Goal: Complete application form: Complete application form

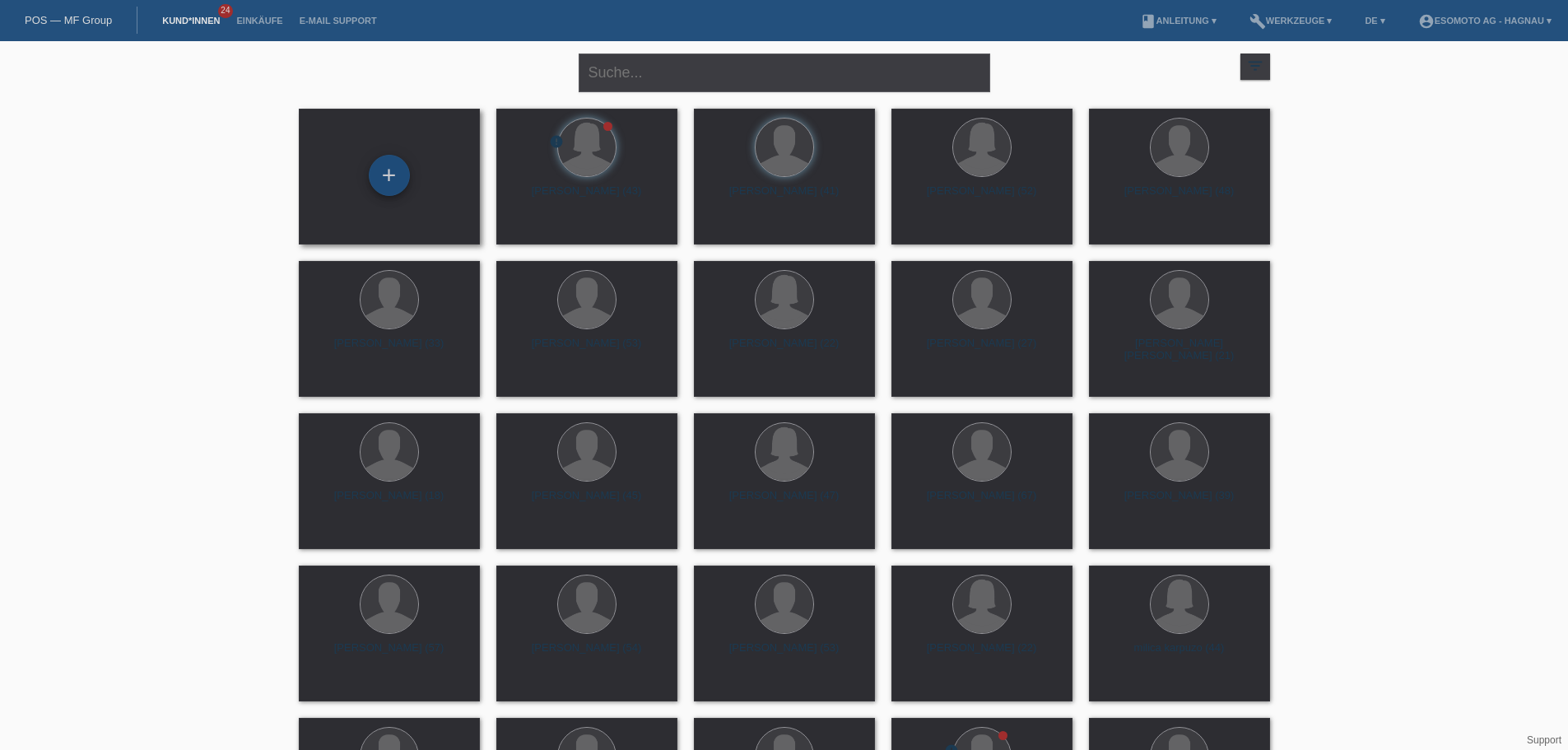
click at [405, 169] on div "+" at bounding box center [389, 176] width 40 height 28
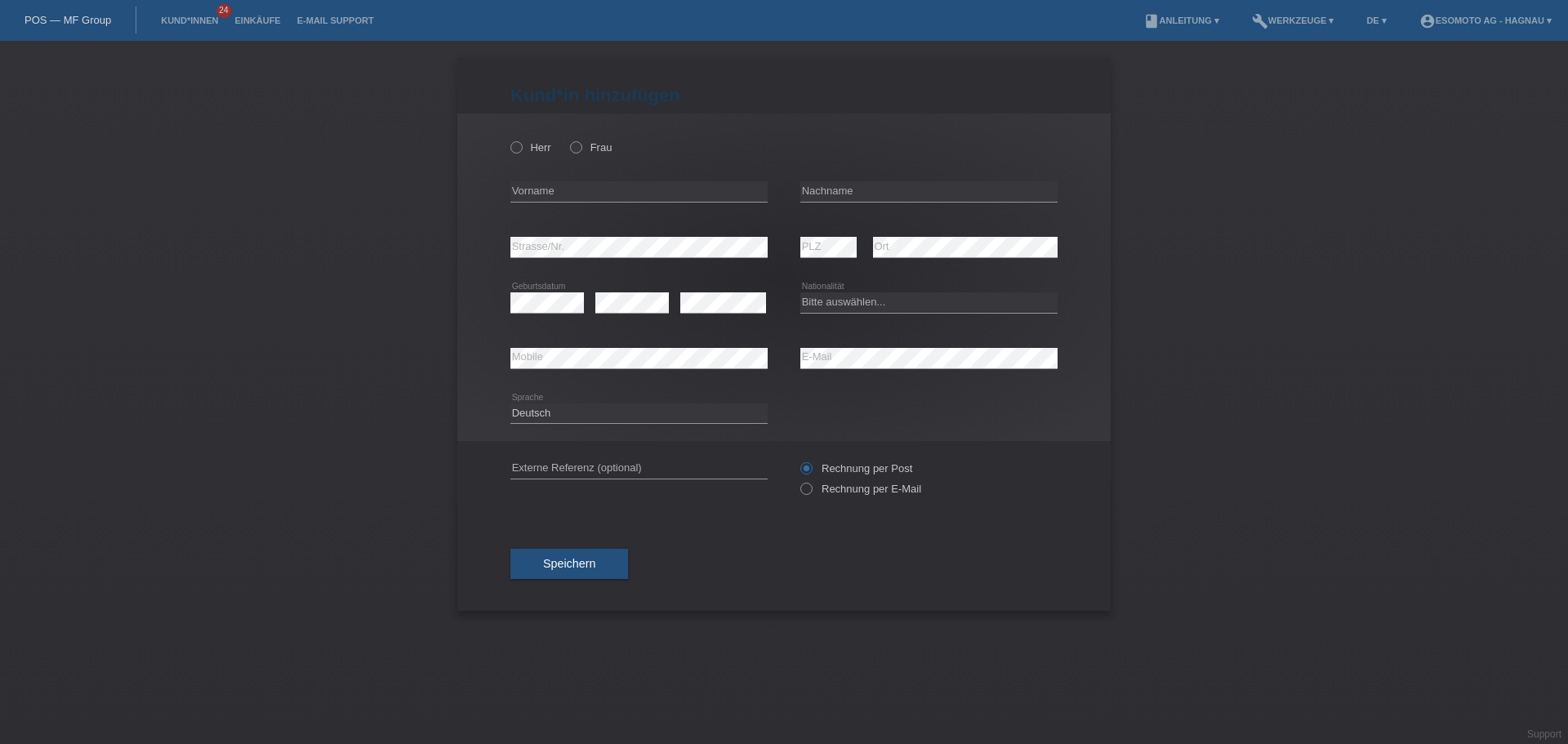
drag, startPoint x: 1340, startPoint y: 241, endPoint x: 1320, endPoint y: 236, distance: 20.6
click at [1339, 241] on div "Kund*in hinzufügen Kunde hinzufügen Kundin hinzufügen Herr Frau error Vorname e…" at bounding box center [784, 392] width 1568 height 703
click at [508, 139] on icon at bounding box center [508, 139] width 0 height 0
click at [516, 150] on input "Herr" at bounding box center [516, 147] width 11 height 11
radio input "true"
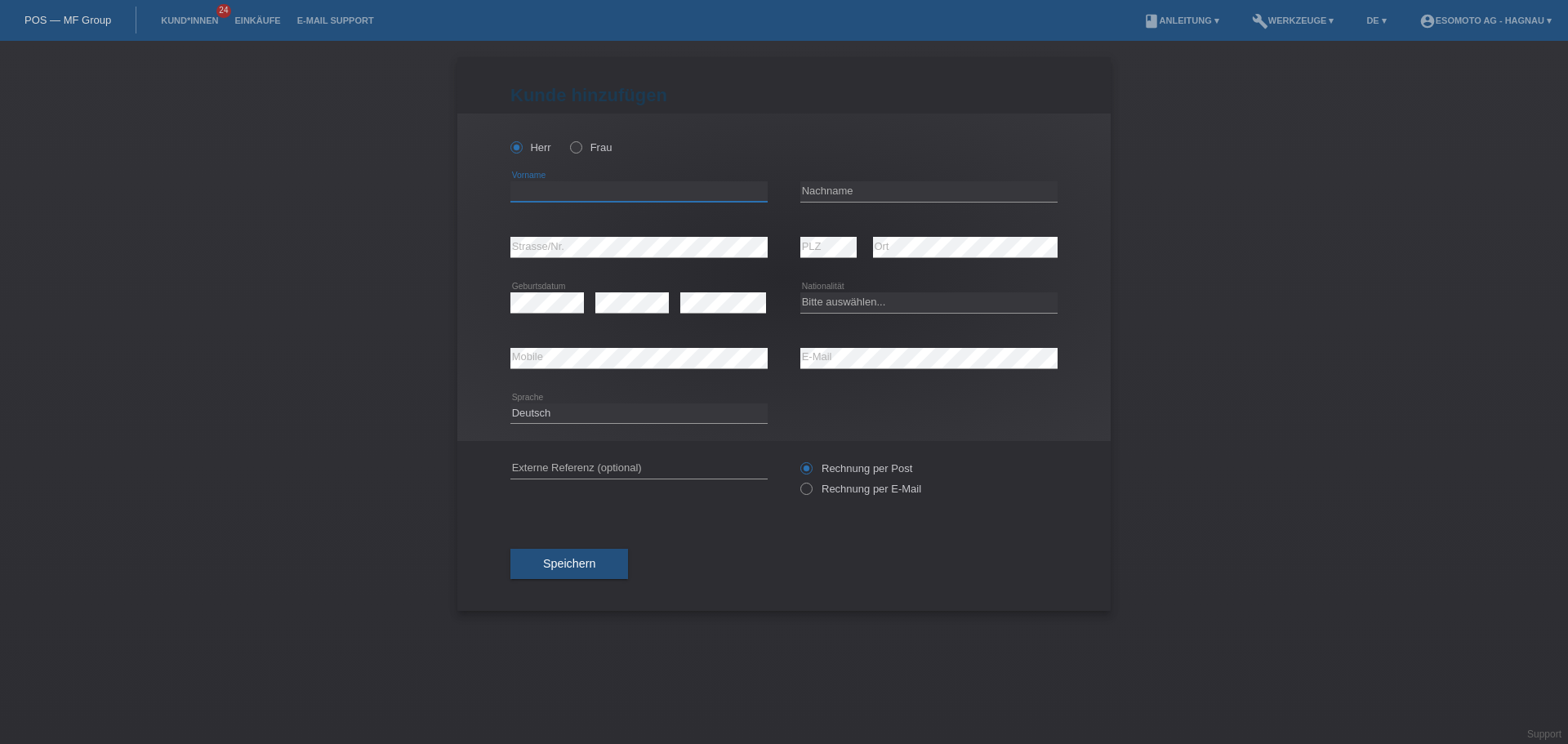
click at [599, 191] on input "text" at bounding box center [639, 191] width 257 height 20
type input "Harun"
type input "Ahmed"
drag, startPoint x: 842, startPoint y: 300, endPoint x: 852, endPoint y: 301, distance: 10.0
click at [842, 300] on select "Bitte auswählen... Schweiz Deutschland Liechtenstein Österreich ------------ Af…" at bounding box center [929, 302] width 257 height 19
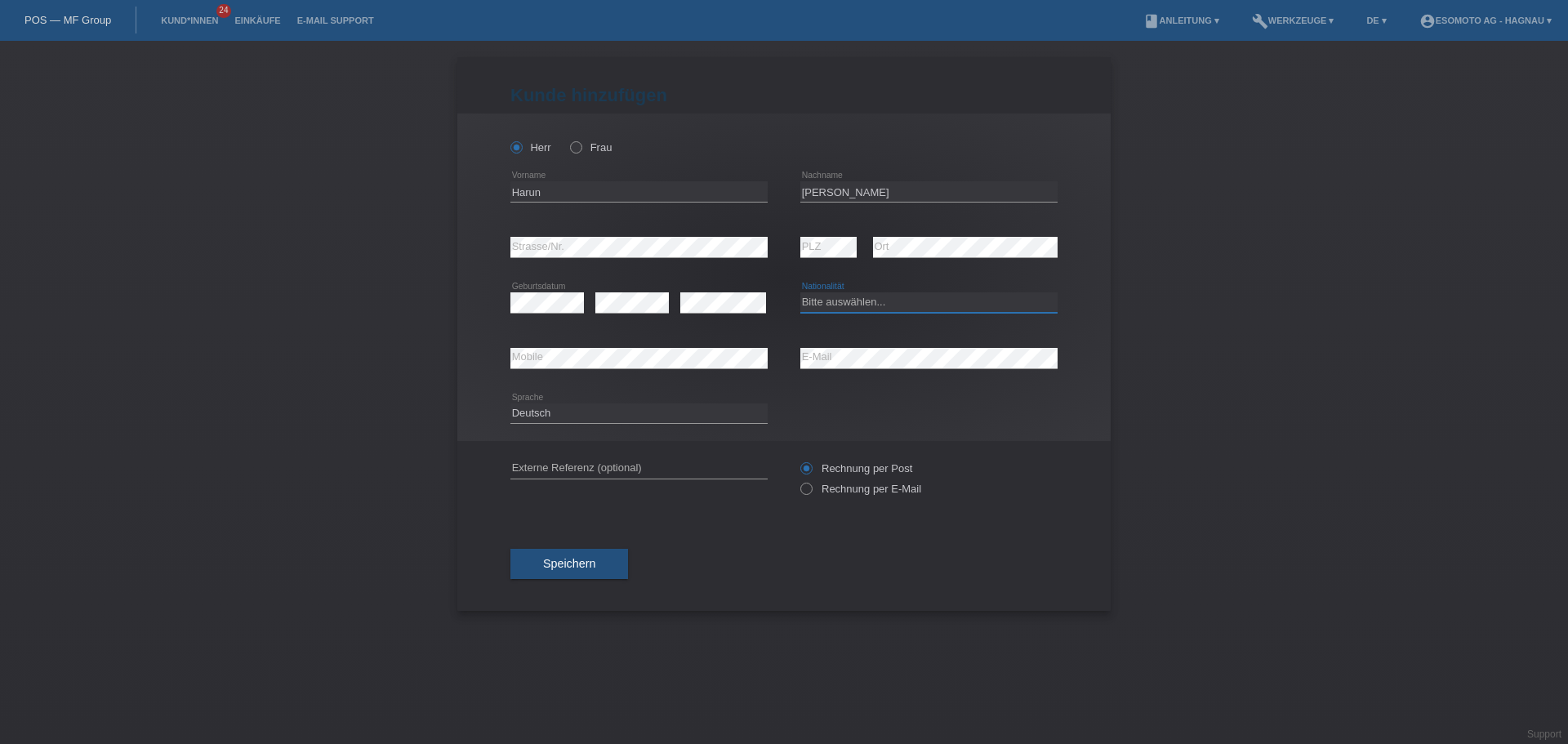
select select "SO"
click at [801, 293] on select "Bitte auswählen... Schweiz Deutschland Liechtenstein Österreich ------------ Af…" at bounding box center [929, 302] width 257 height 19
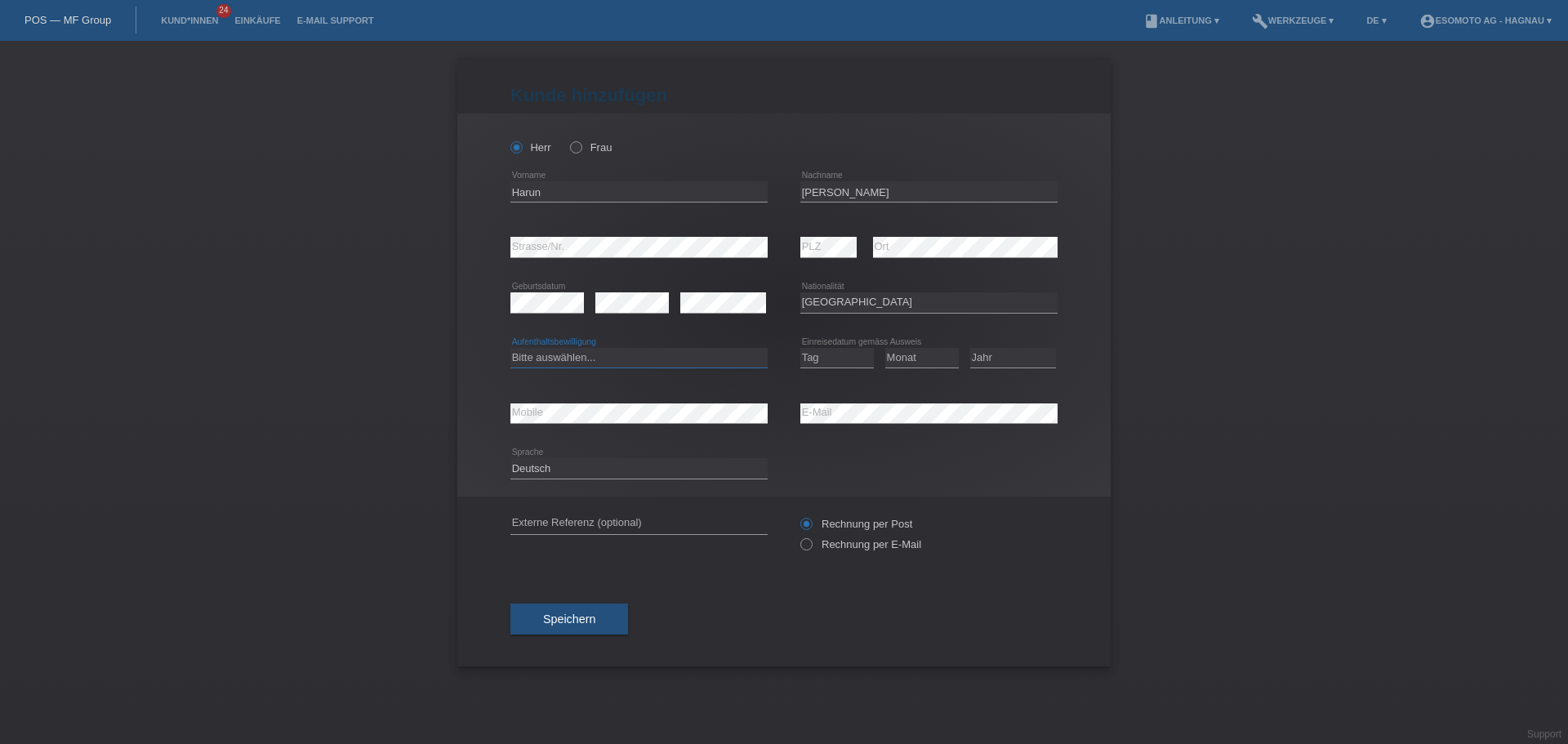
drag, startPoint x: 555, startPoint y: 357, endPoint x: 568, endPoint y: 366, distance: 15.8
click at [555, 357] on select "Bitte auswählen... C B B - Flüchtlingsstatus Andere" at bounding box center [639, 356] width 257 height 19
click at [511, 347] on select "Bitte auswählen... C B B - Flüchtlingsstatus Andere" at bounding box center [639, 356] width 257 height 19
click at [602, 355] on select "Bitte auswählen... C B B - Flüchtlingsstatus Andere" at bounding box center [639, 356] width 257 height 19
select select "BF"
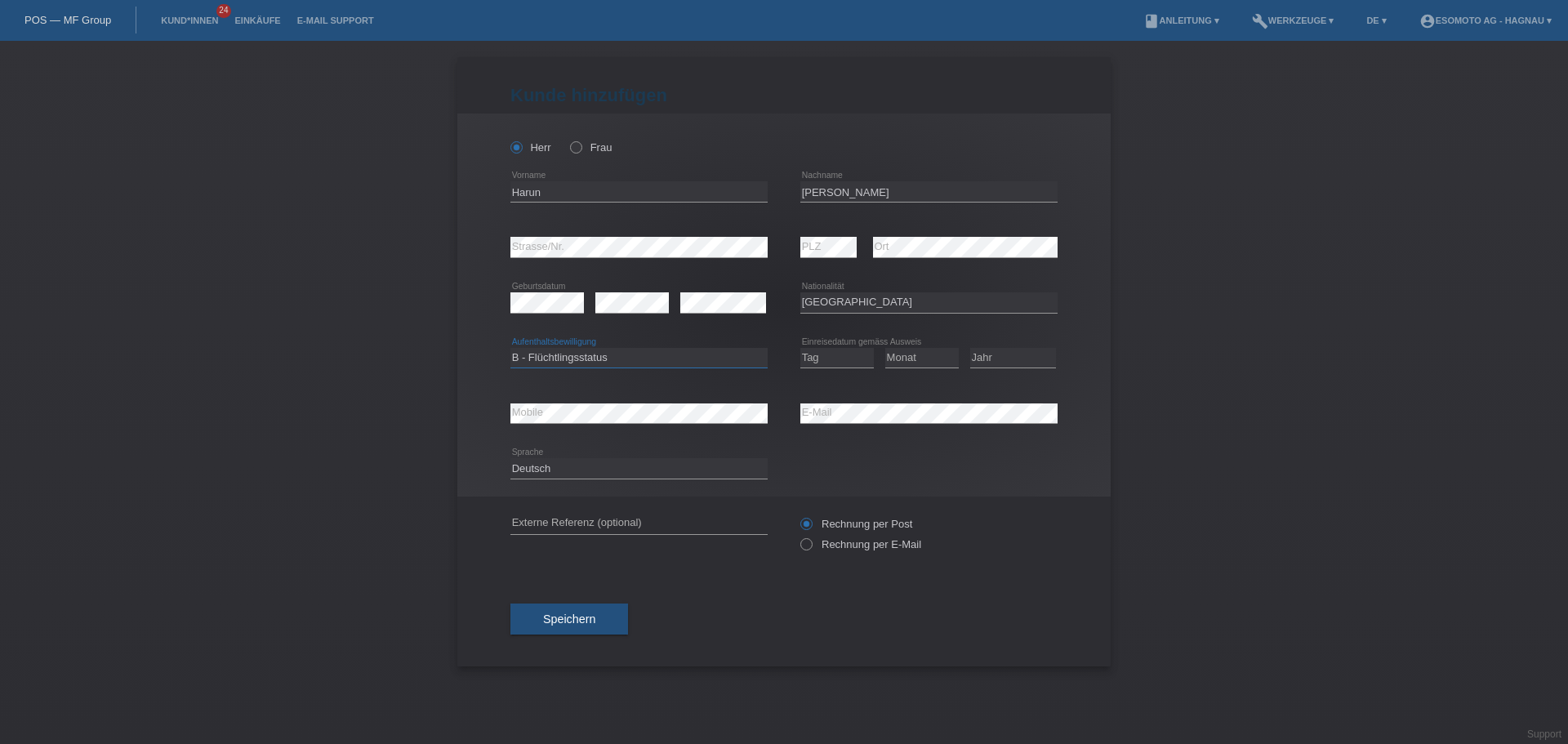
click at [511, 347] on select "Bitte auswählen... C B B - Flüchtlingsstatus Andere" at bounding box center [639, 356] width 257 height 19
click at [850, 358] on select "Tag 01 02 03 04 05 06 07 08 09 10 11" at bounding box center [837, 356] width 74 height 19
select select "15"
click at [801, 347] on select "Tag 01 02 03 04 05 06 07 08 09 10 11" at bounding box center [837, 356] width 74 height 19
click at [925, 362] on select "Monat 01 02 03 04 05 06 07 08 09 10 11" at bounding box center [922, 356] width 74 height 19
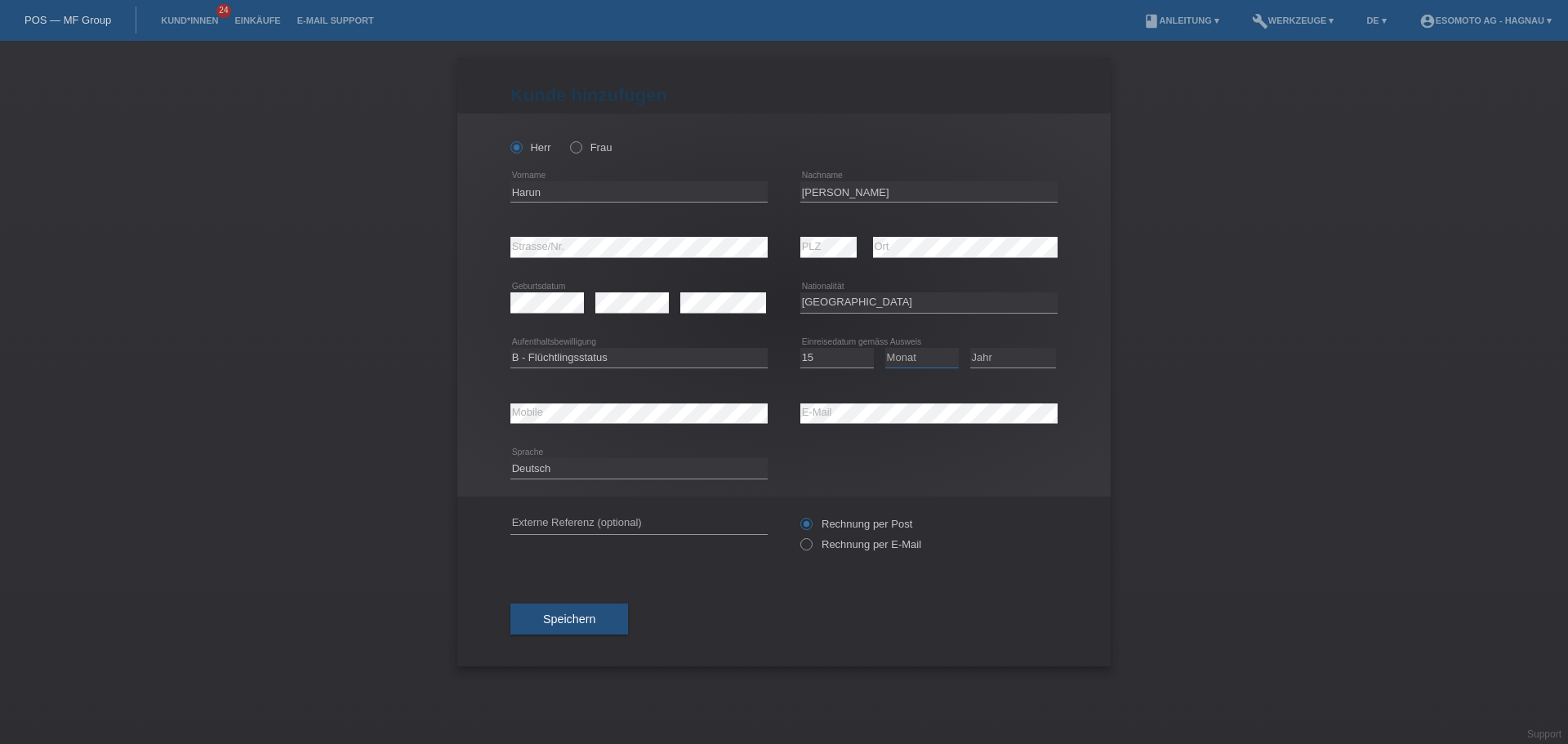
select select "05"
click at [886, 347] on select "Monat 01 02 03 04 05 06 07 08 09 10 11" at bounding box center [922, 356] width 74 height 19
click at [996, 362] on select "Jahr 2025 2024 2023 2022 2021 2020 2019 2018 2017 2016 2015 2014 2013 2012 2011…" at bounding box center [1013, 356] width 86 height 19
select select "2018"
click at [971, 347] on select "Jahr 2025 2024 2023 2022 2021 2020 2019 2018 2017 2016 2015 2014 2013 2012 2011…" at bounding box center [1013, 356] width 86 height 19
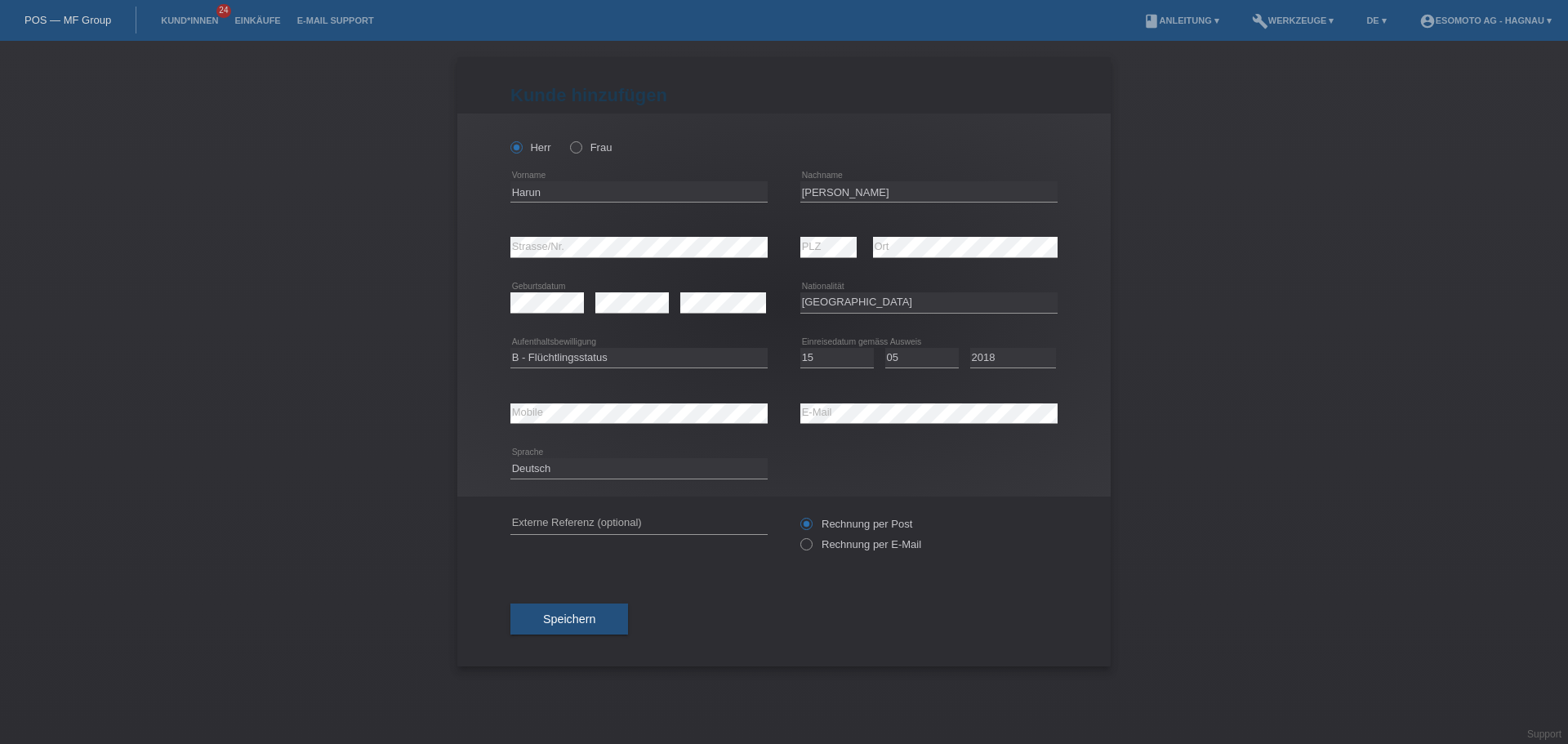
drag, startPoint x: 1192, startPoint y: 388, endPoint x: 1126, endPoint y: 400, distance: 67.1
click at [1191, 388] on div "Kund*in hinzufügen Kunde hinzufügen Kundin hinzufügen Herr Frau Harun error Vor…" at bounding box center [784, 392] width 1568 height 703
click at [997, 460] on div "Deutsch Français Italiano English error Sprache" at bounding box center [784, 469] width 547 height 56
click at [568, 620] on span "Speichern" at bounding box center [568, 619] width 52 height 13
click at [582, 625] on button "Speichern" at bounding box center [569, 619] width 118 height 31
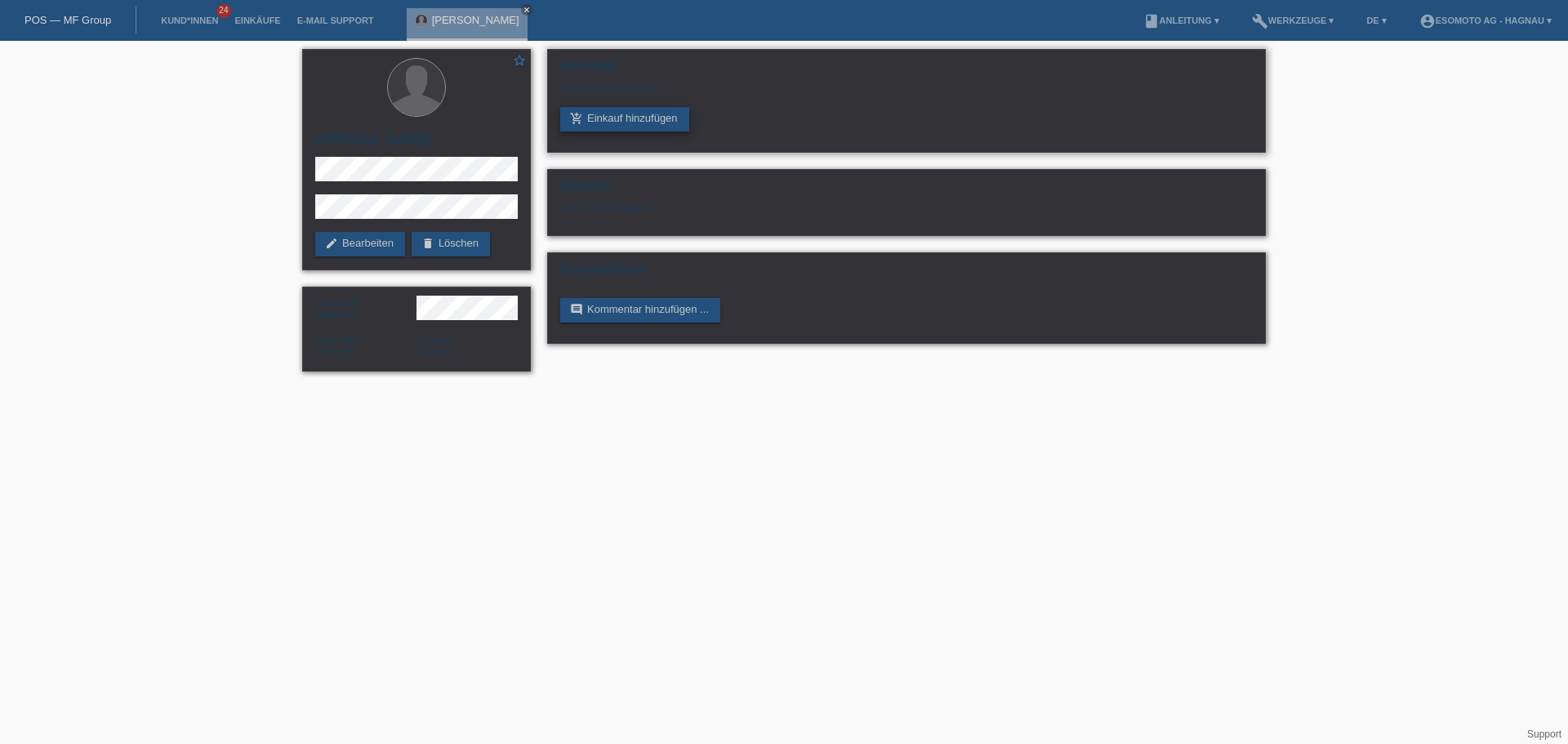
drag, startPoint x: 617, startPoint y: 117, endPoint x: 633, endPoint y: 114, distance: 16.3
click at [617, 117] on link "add_shopping_cart Einkauf hinzufügen" at bounding box center [624, 119] width 129 height 25
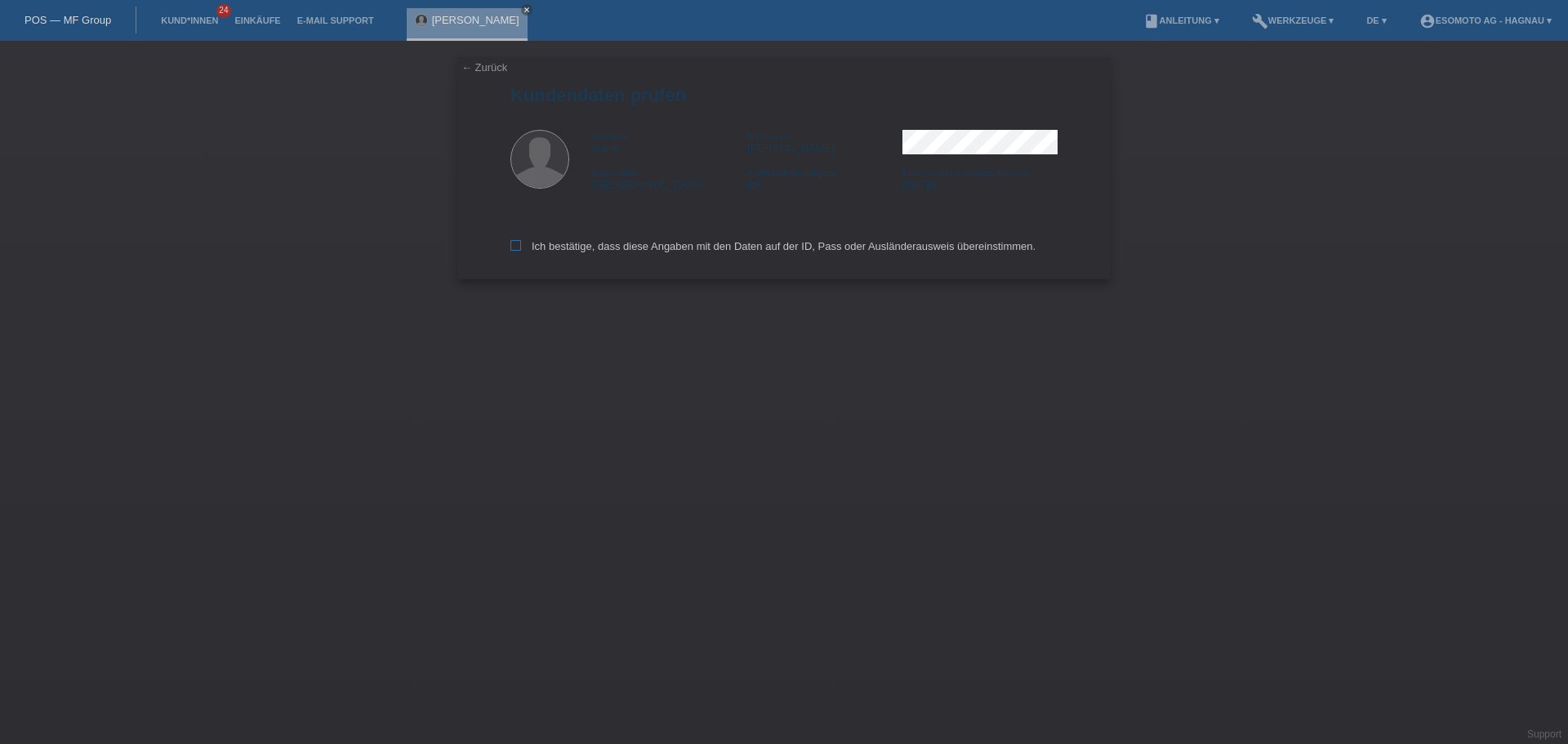
click at [539, 249] on label "Ich bestätige, dass diese Angaben mit den Daten auf der ID, Pass oder Ausländer…" at bounding box center [774, 245] width 525 height 12
click at [521, 249] on input "Ich bestätige, dass diese Angaben mit den Daten auf der ID, Pass oder Ausländer…" at bounding box center [516, 245] width 11 height 11
checkbox input "true"
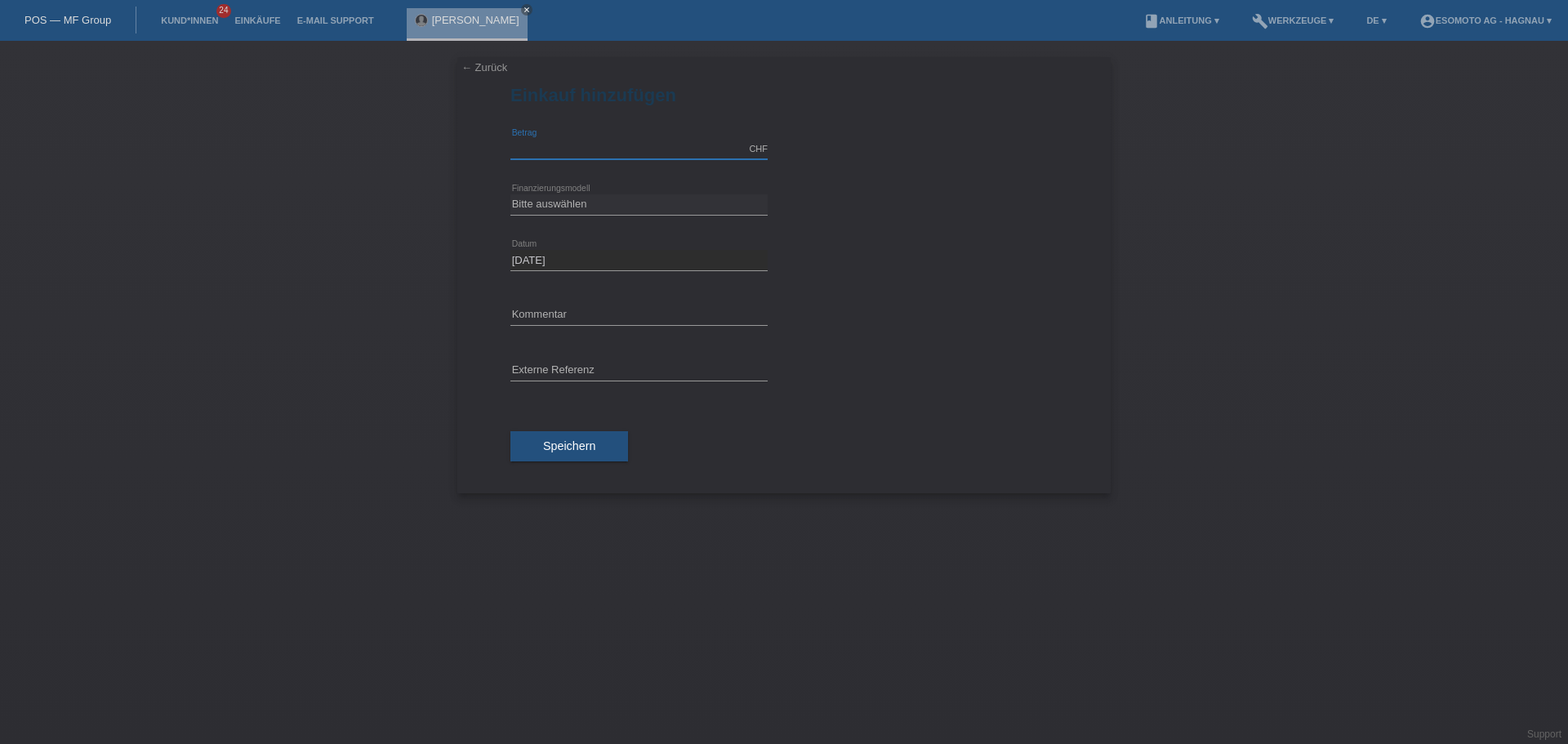
click at [565, 152] on input "text" at bounding box center [639, 149] width 257 height 20
type input "3200.00"
click at [935, 230] on div "Bitte auswählen Fixe Raten Kauf auf Rechnung mit Teilzahlungsoption error Finan…" at bounding box center [784, 204] width 547 height 56
drag, startPoint x: 603, startPoint y: 201, endPoint x: 604, endPoint y: 213, distance: 12.0
click at [603, 201] on select "Bitte auswählen Fixe Raten Kauf auf Rechnung mit Teilzahlungsoption" at bounding box center [639, 203] width 257 height 19
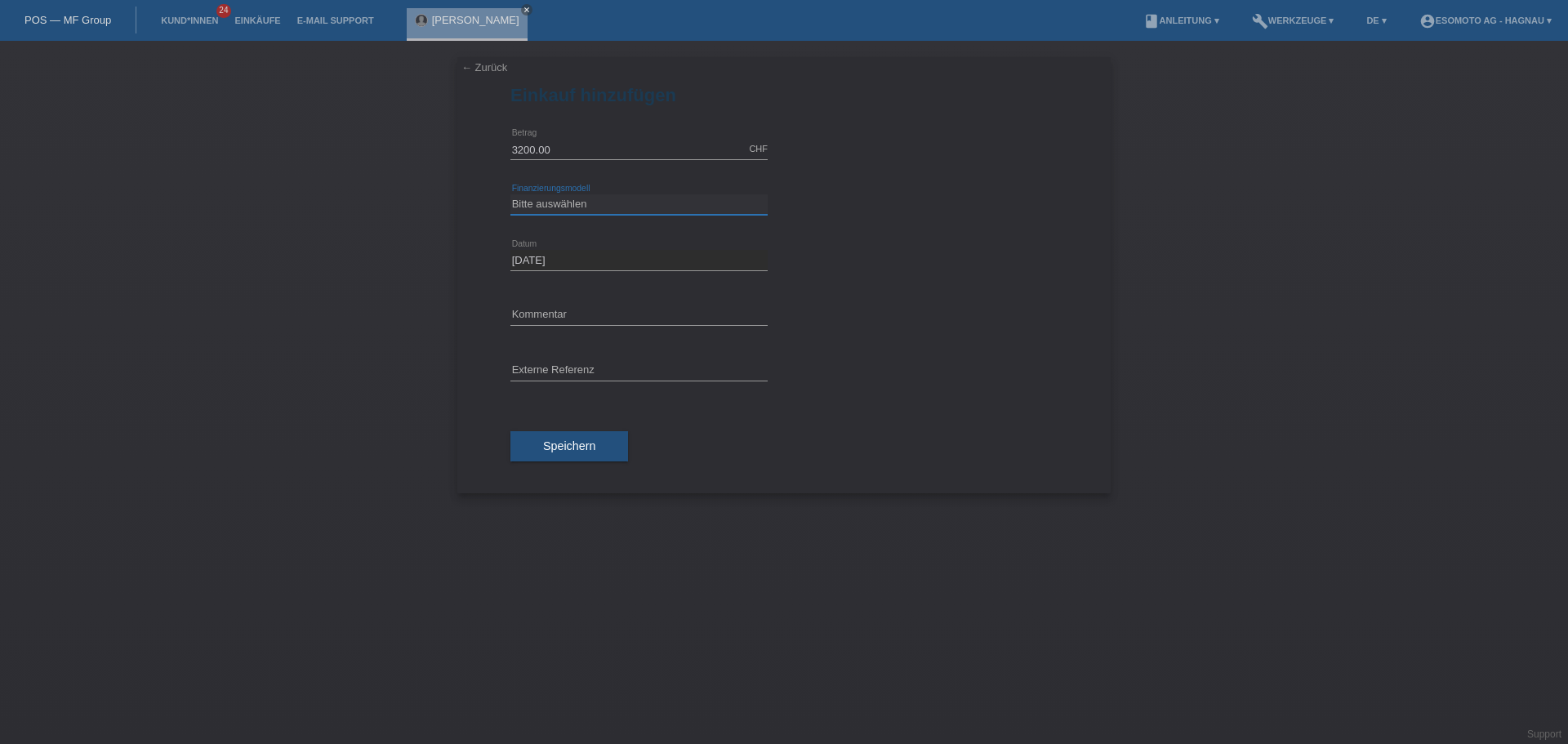
select select "69"
click at [511, 194] on select "Bitte auswählen Fixe Raten Kauf auf Rechnung mit Teilzahlungsoption" at bounding box center [639, 203] width 257 height 19
drag, startPoint x: 597, startPoint y: 258, endPoint x: 613, endPoint y: 267, distance: 18.4
click at [597, 258] on select "Bitte auswählen 12 Raten 24 Raten 36 Raten 48 Raten" at bounding box center [639, 259] width 257 height 19
select select "139"
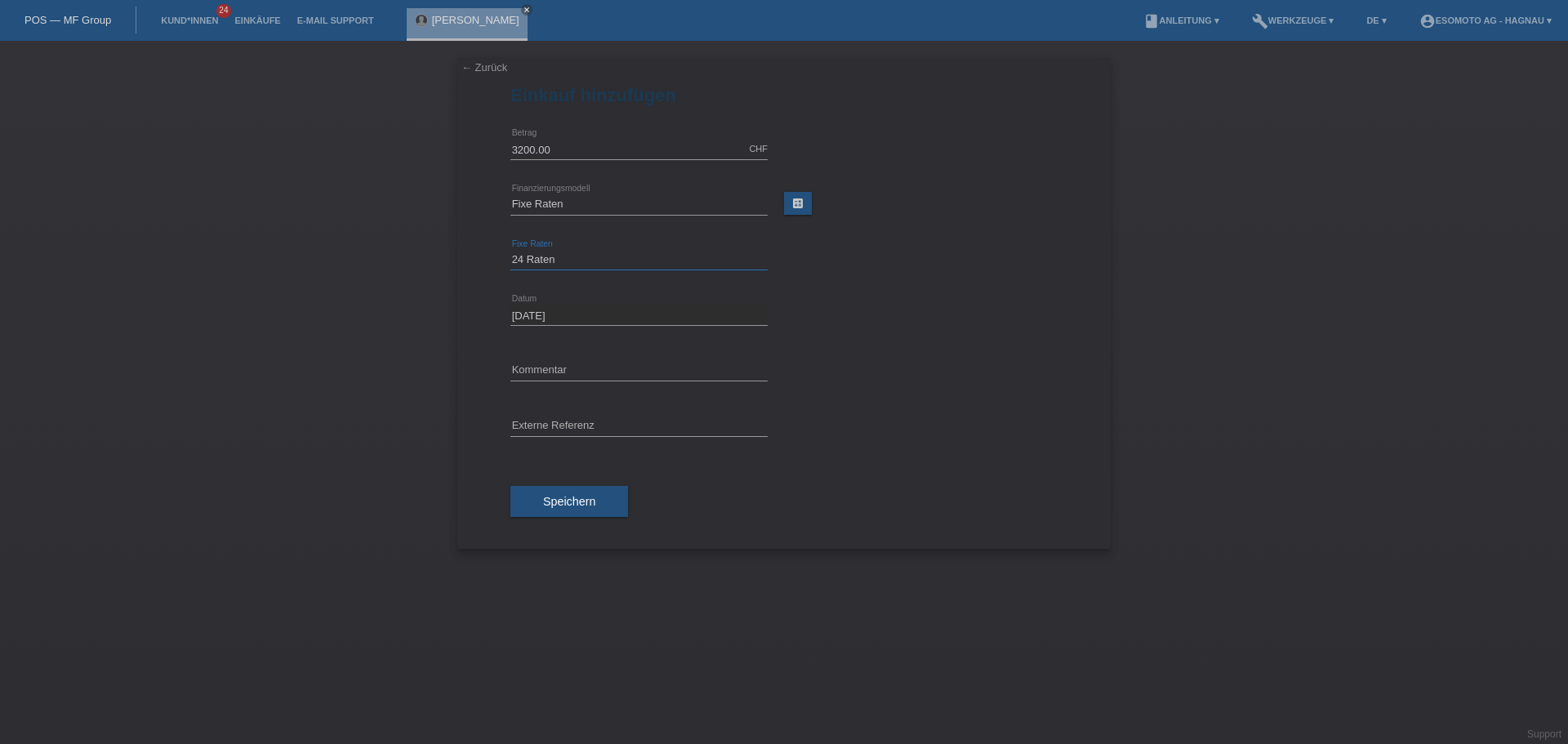
click at [511, 250] on select "Bitte auswählen 12 Raten 24 Raten 36 Raten 48 Raten" at bounding box center [639, 259] width 257 height 19
drag, startPoint x: 847, startPoint y: 312, endPoint x: 673, endPoint y: 316, distance: 174.0
click at [846, 311] on div "26.08.2025 error Datum" at bounding box center [784, 315] width 547 height 56
drag, startPoint x: 580, startPoint y: 501, endPoint x: 597, endPoint y: 505, distance: 17.5
click at [580, 502] on span "Speichern" at bounding box center [568, 501] width 52 height 13
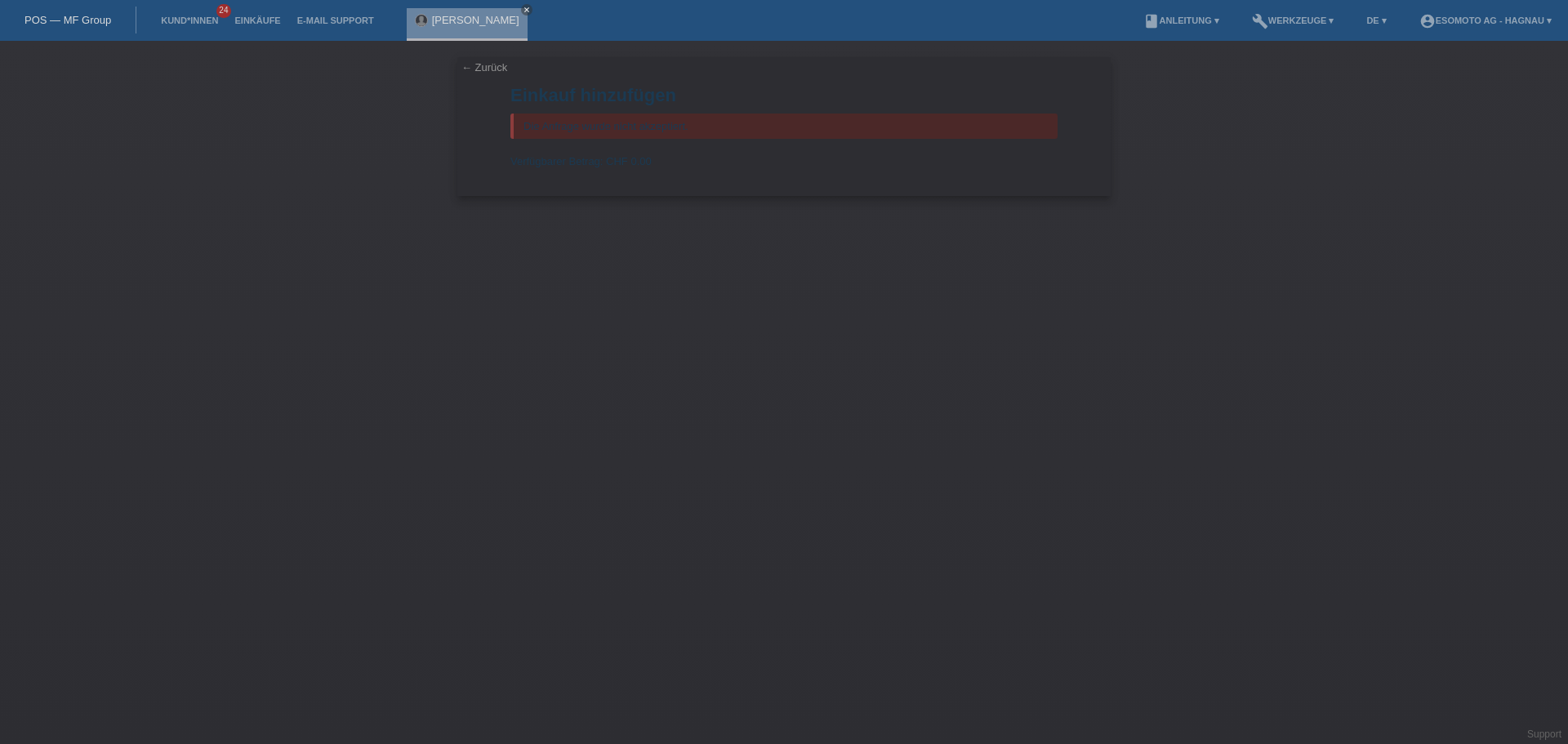
click at [745, 378] on div "← Zurück Einkauf hinzufügen Die Anfrage wurde nicht akzeptiert. Verfügbarer Bet…" at bounding box center [784, 392] width 1568 height 703
drag, startPoint x: 57, startPoint y: 15, endPoint x: 116, endPoint y: 15, distance: 59.0
click at [57, 15] on link "POS — MF Group" at bounding box center [67, 19] width 87 height 12
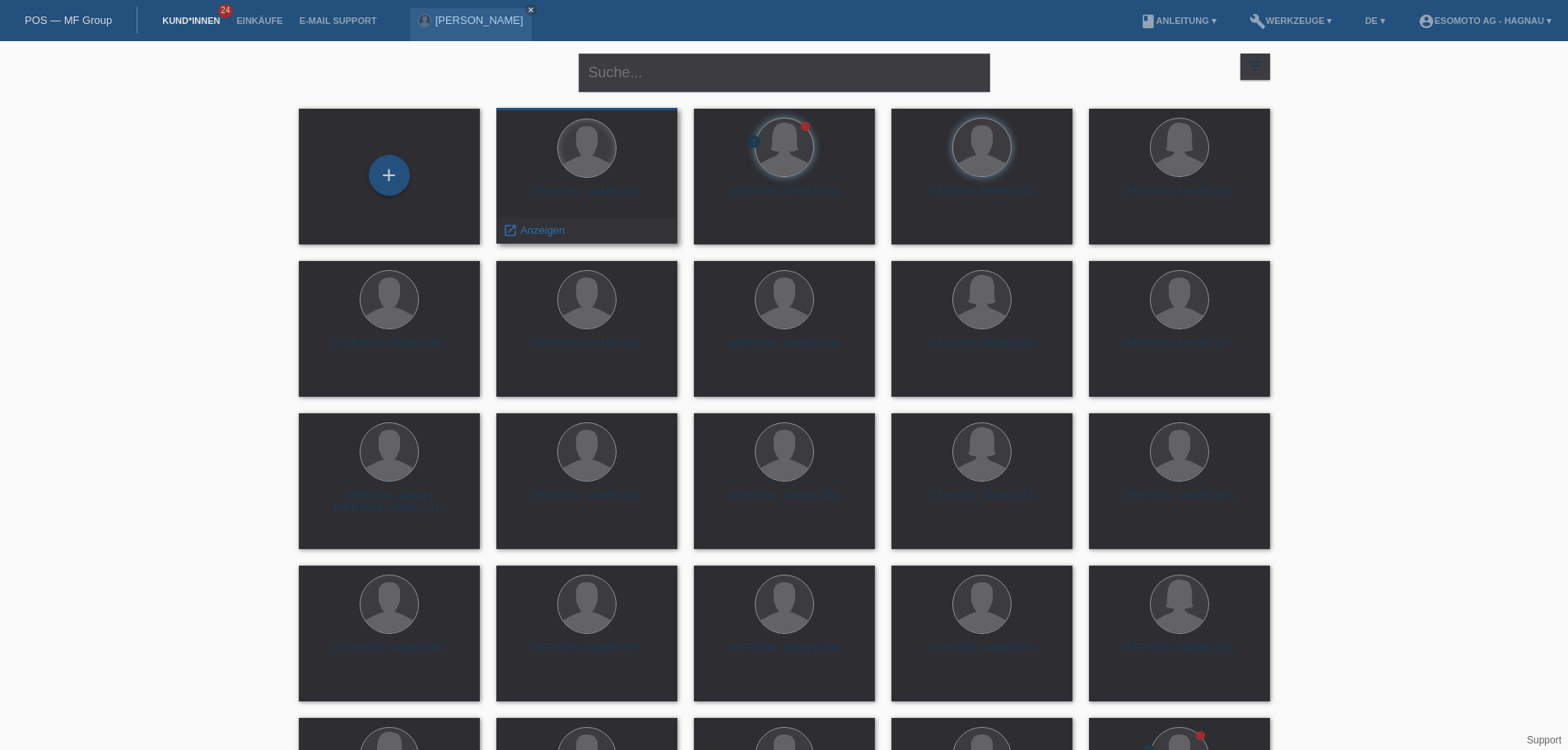
click at [603, 141] on div at bounding box center [586, 148] width 58 height 58
click at [554, 226] on span "Anzeigen" at bounding box center [542, 230] width 44 height 12
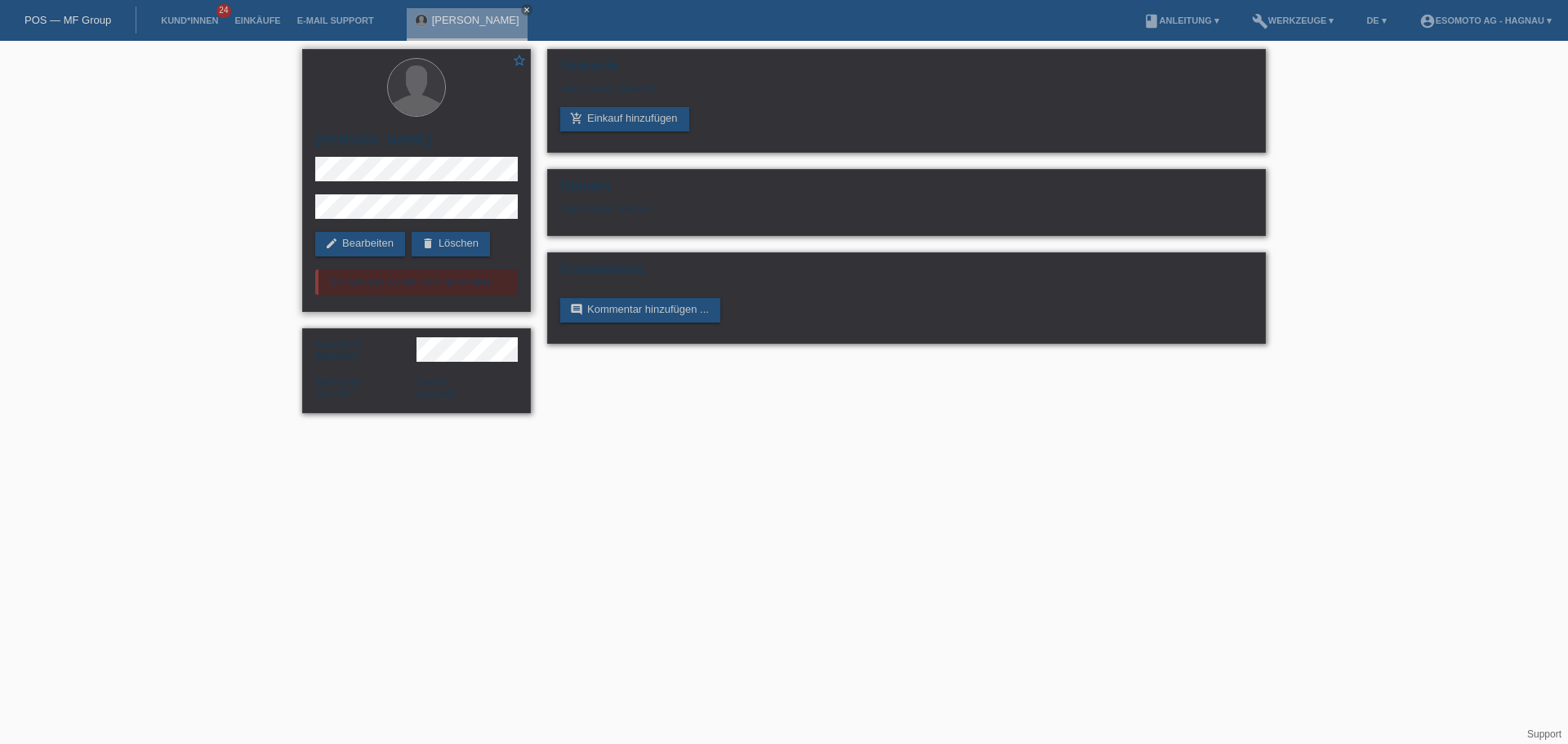
click at [433, 290] on div "Die Anfrage wurde nicht akzeptiert." at bounding box center [417, 283] width 202 height 26
click at [442, 281] on div "Die Anfrage wurde nicht akzeptiert." at bounding box center [417, 283] width 202 height 26
click at [379, 243] on link "edit Bearbeiten" at bounding box center [360, 243] width 90 height 25
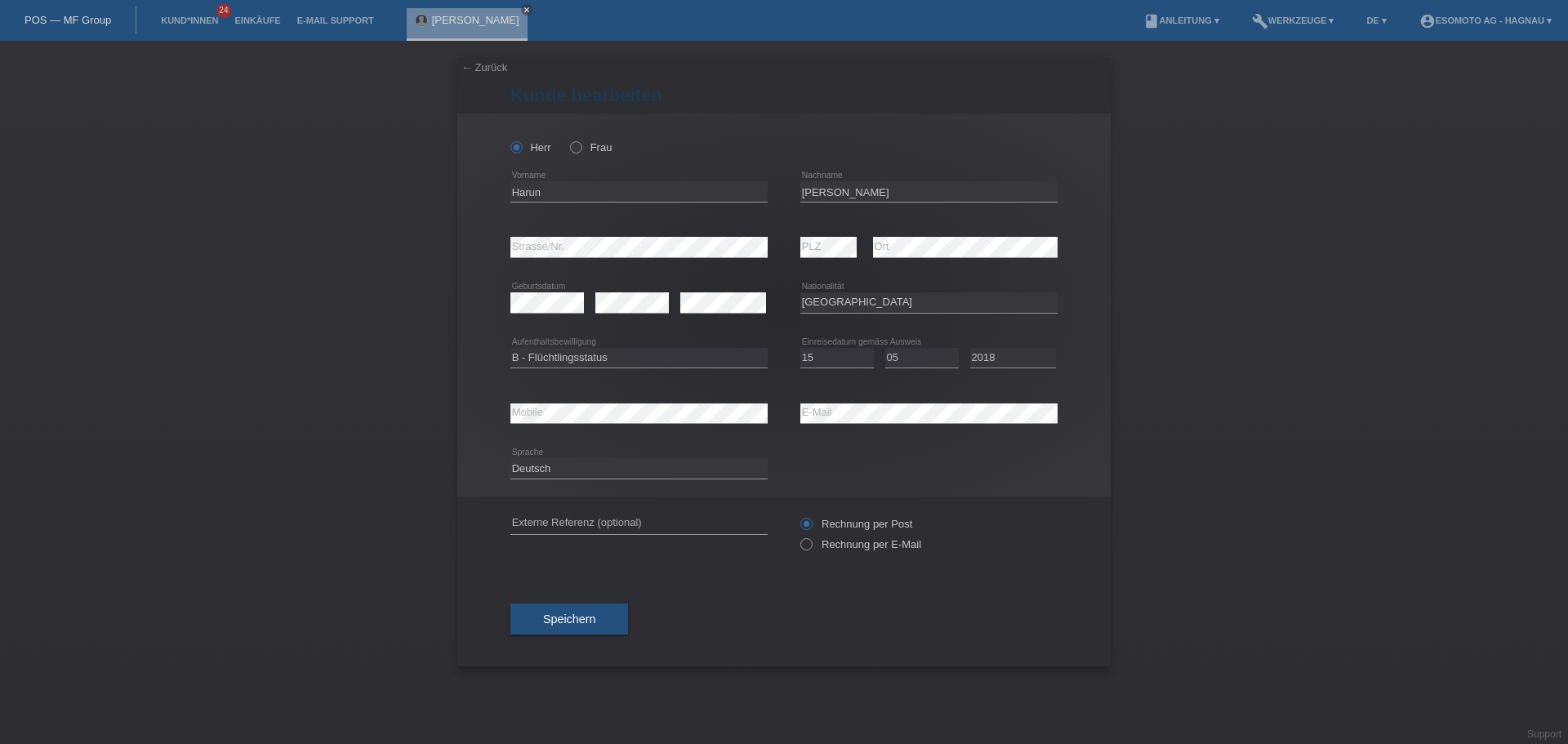
select select "SO"
select select "BF"
select select "15"
select select "05"
select select "2018"
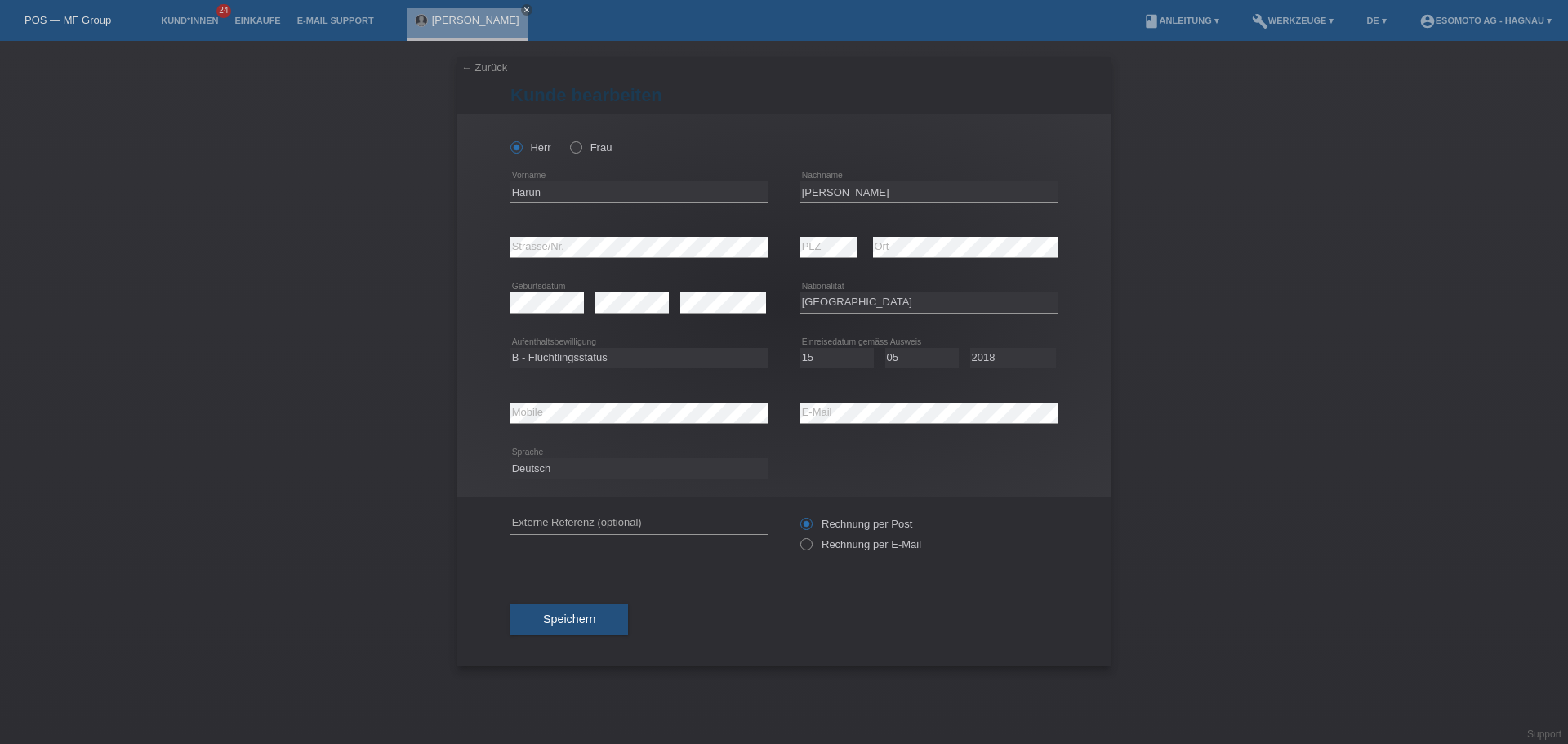
click at [1256, 484] on div "← Zurück Kunde bearbeiten Herr Frau Harun error Vorname [PERSON_NAME]" at bounding box center [784, 392] width 1568 height 703
click at [1293, 400] on div "← Zurück Kunde bearbeiten Herr Frau Harun error Vorname [PERSON_NAME]" at bounding box center [784, 392] width 1568 height 703
click at [485, 68] on link "← Zurück" at bounding box center [484, 67] width 46 height 12
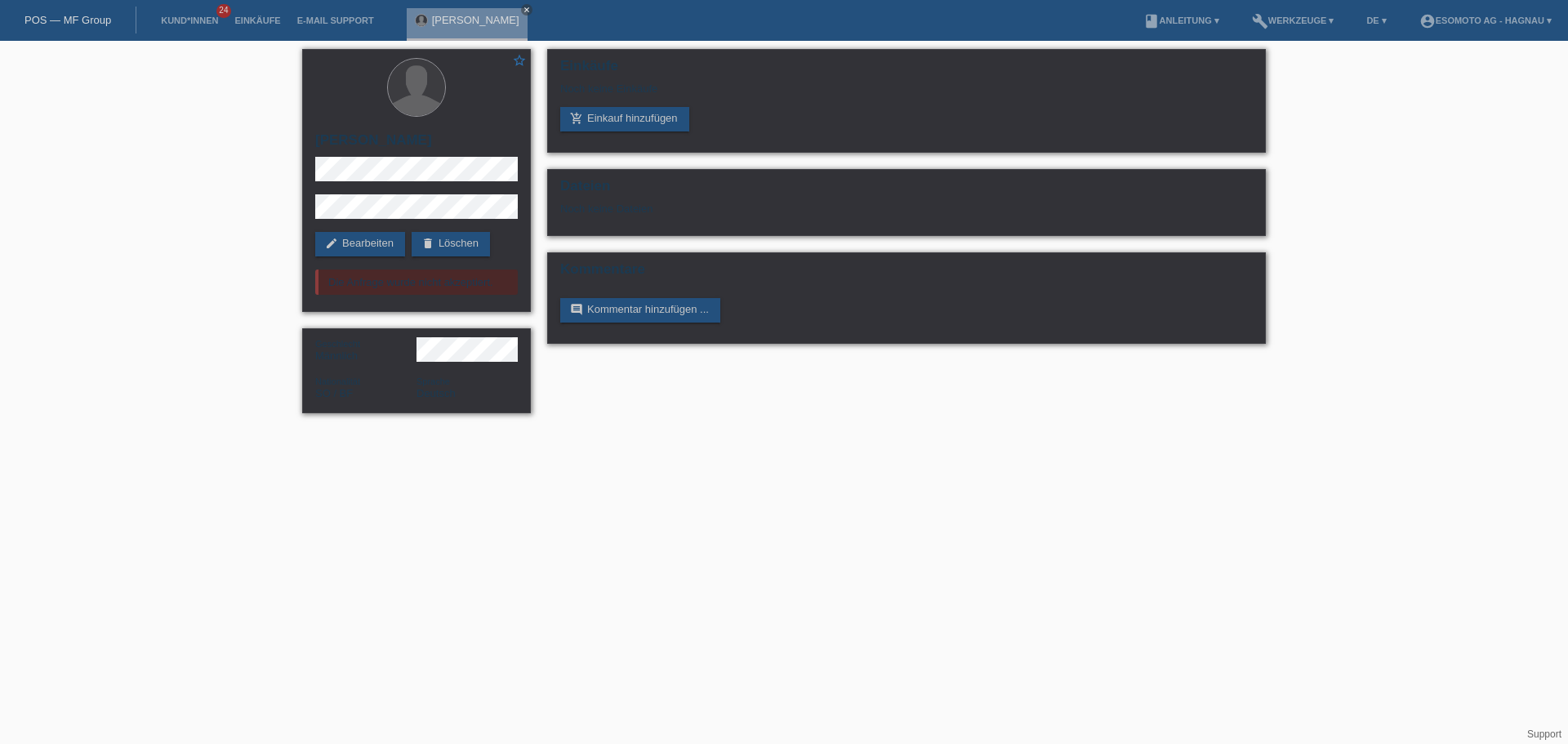
click at [584, 429] on html "POS — MF Group Kund*innen 24 Einkäufe E-Mail Support [PERSON_NAME] close menu" at bounding box center [784, 214] width 1568 height 429
